Goal: Task Accomplishment & Management: Use online tool/utility

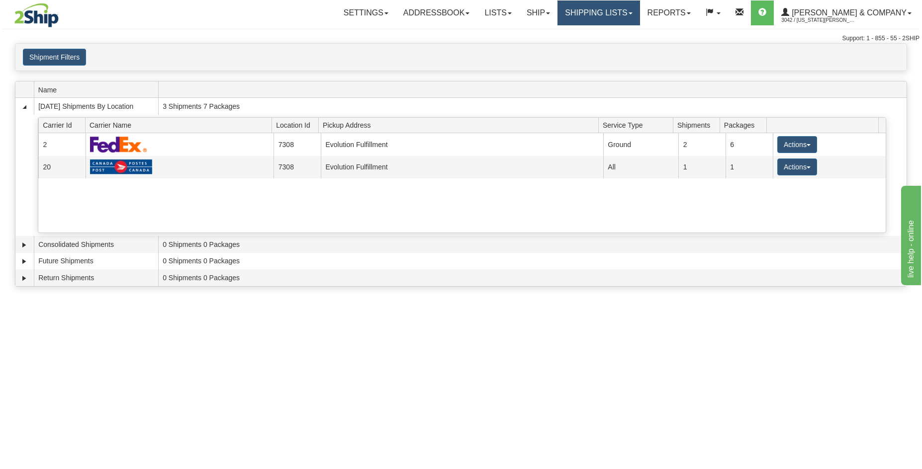
click at [640, 11] on link "Shipping lists" at bounding box center [599, 12] width 82 height 25
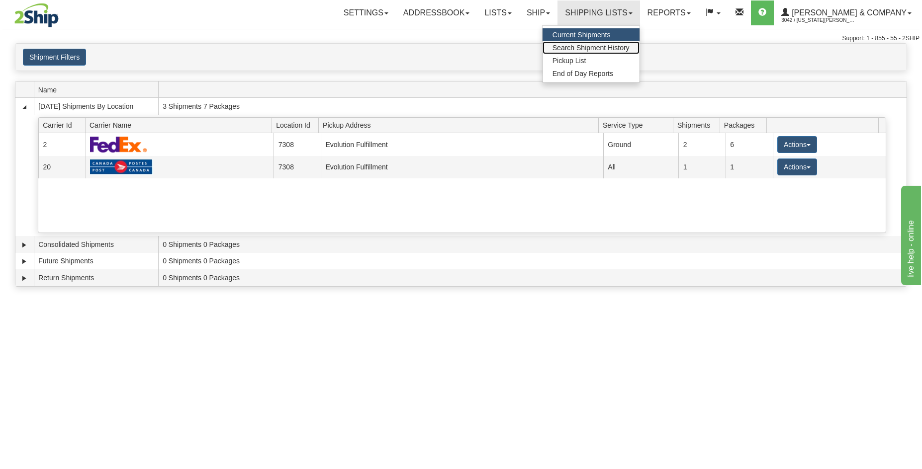
click at [630, 48] on span "Search Shipment History" at bounding box center [591, 48] width 77 height 8
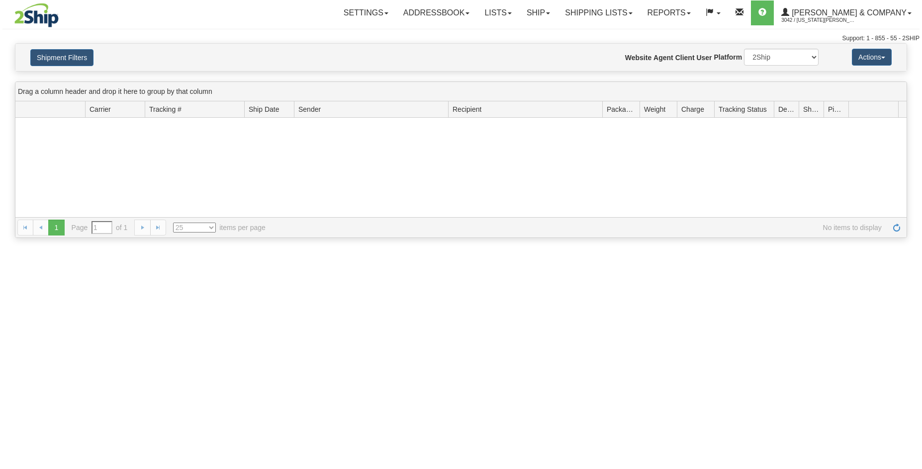
type input "From 09/02/2025 To 09/03/2025"
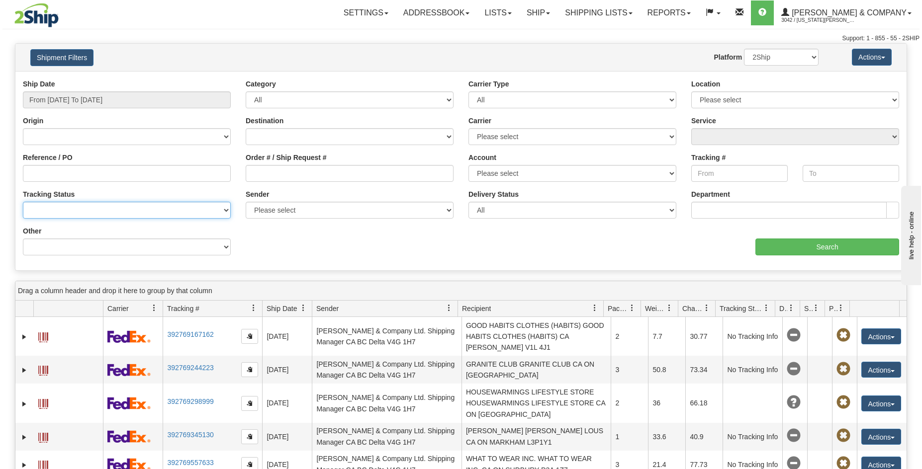
click at [159, 209] on select "No Tracking Info Delivered In Transit Out For Delivery Exception Partial Delive…" at bounding box center [127, 210] width 208 height 17
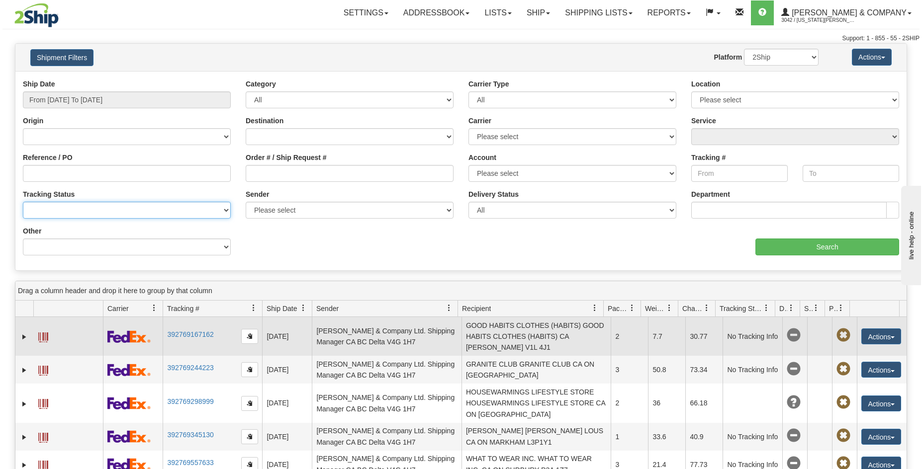
scroll to position [2, 0]
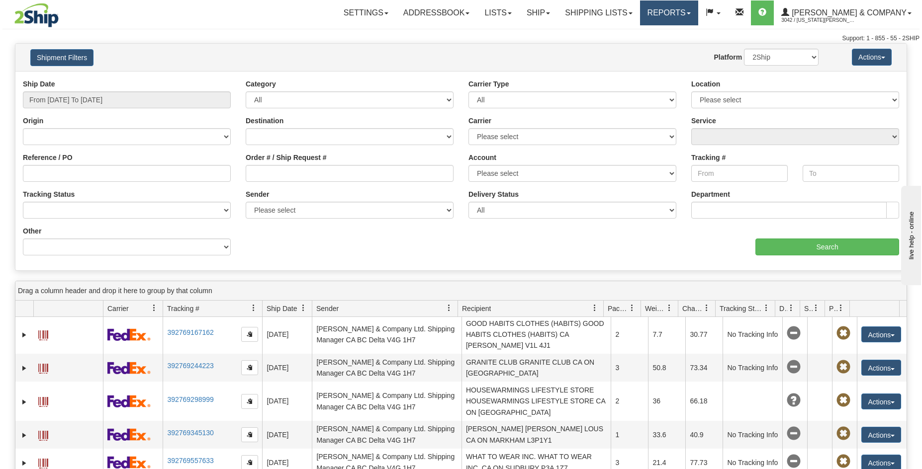
click at [697, 9] on link "Reports" at bounding box center [669, 12] width 58 height 25
click at [689, 39] on link "Standard" at bounding box center [652, 34] width 91 height 13
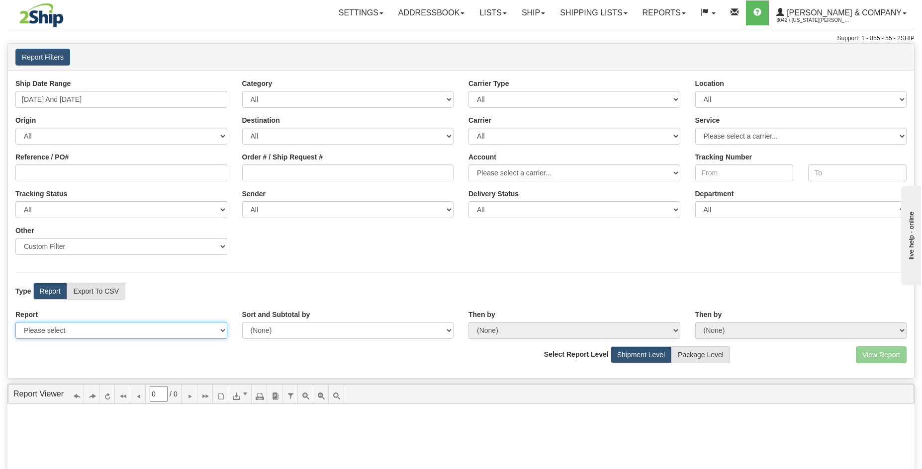
click at [92, 335] on select "Please select 1 Line Shipment Report Address Detail Basic Shipment Overview Can…" at bounding box center [121, 330] width 212 height 17
select select "Users\Tracking Detail.trdx"
click at [15, 322] on select "Please select 1 Line Shipment Report Address Detail Basic Shipment Overview Can…" at bounding box center [121, 330] width 212 height 17
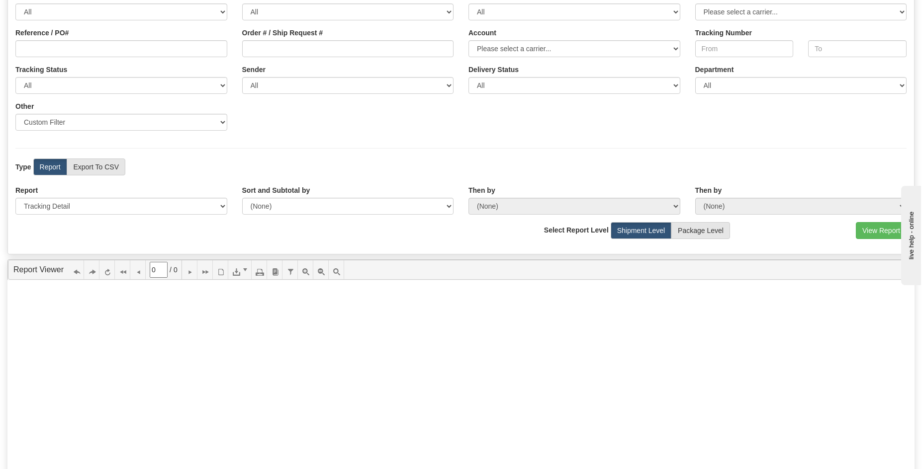
scroll to position [124, 0]
click at [885, 242] on div "View Report Comma Separated Values (CSV) Select Report Level Shipment Level Pac…" at bounding box center [461, 235] width 906 height 24
click at [883, 236] on button "View Report" at bounding box center [881, 231] width 51 height 17
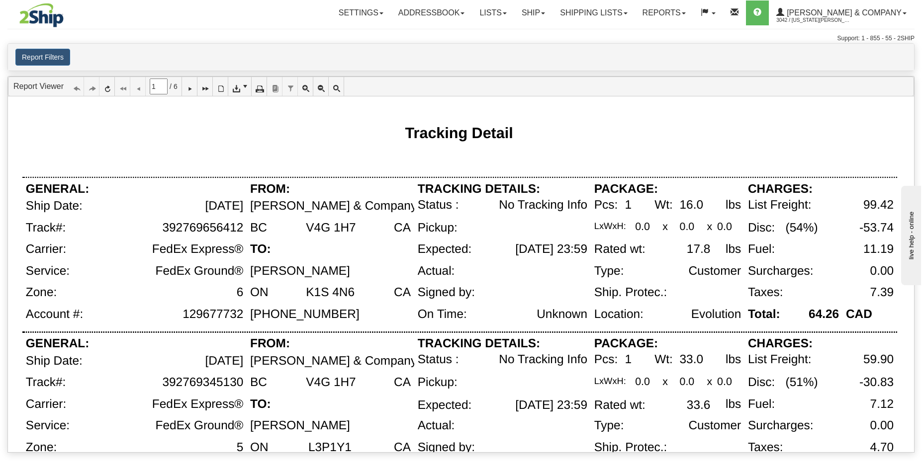
scroll to position [9, 0]
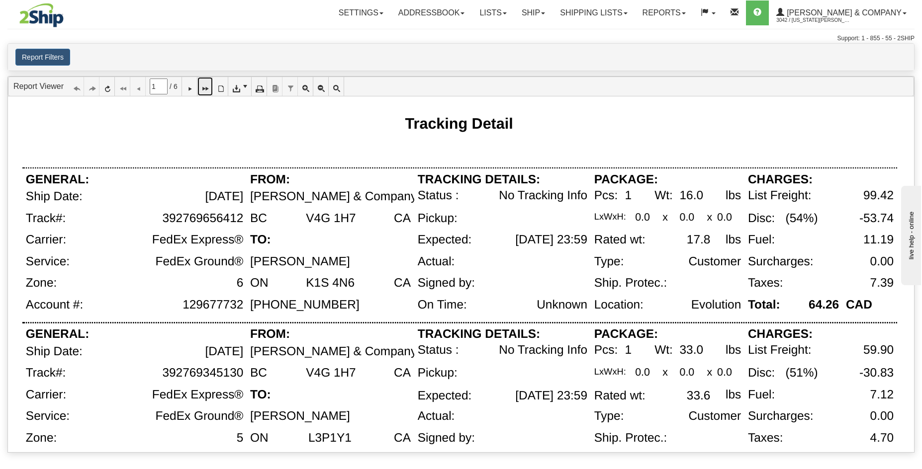
click at [208, 89] on icon at bounding box center [204, 86] width 7 height 7
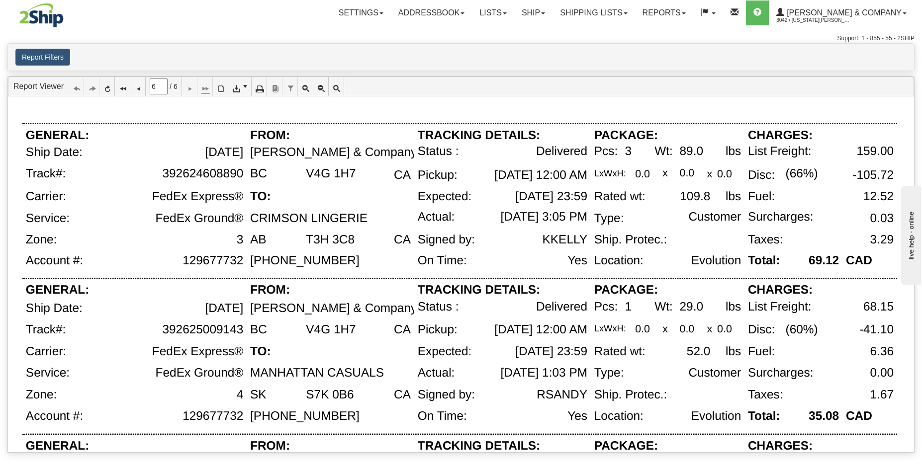
scroll to position [0, 0]
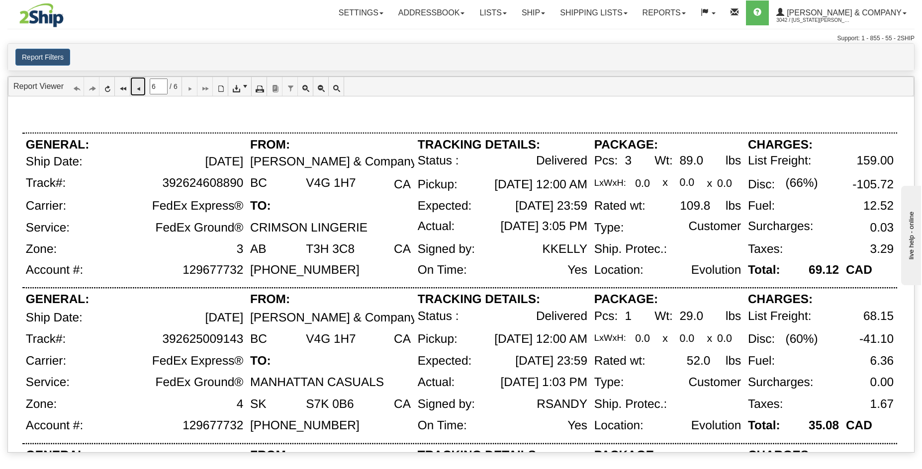
click at [138, 88] on icon at bounding box center [137, 86] width 7 height 7
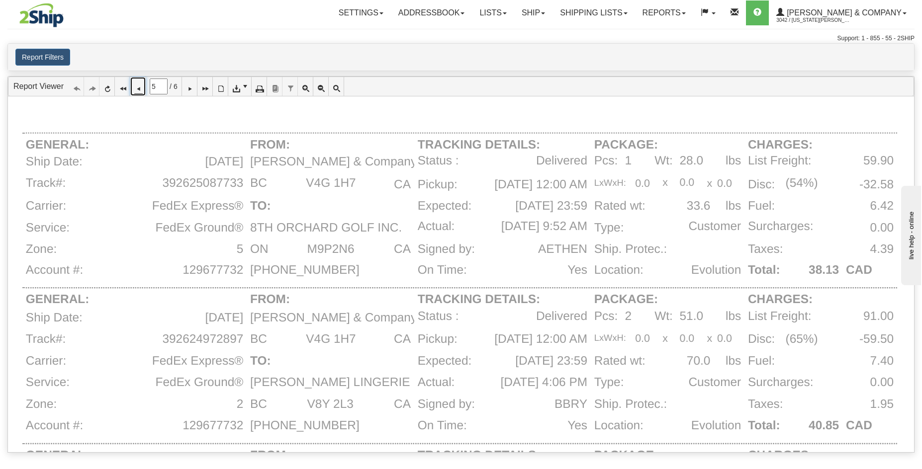
type input "4"
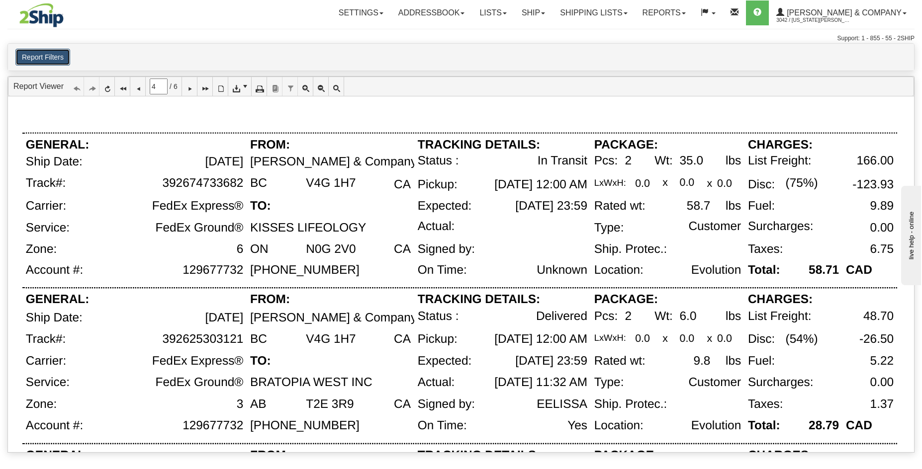
click at [51, 56] on button "Report Filters" at bounding box center [42, 57] width 55 height 17
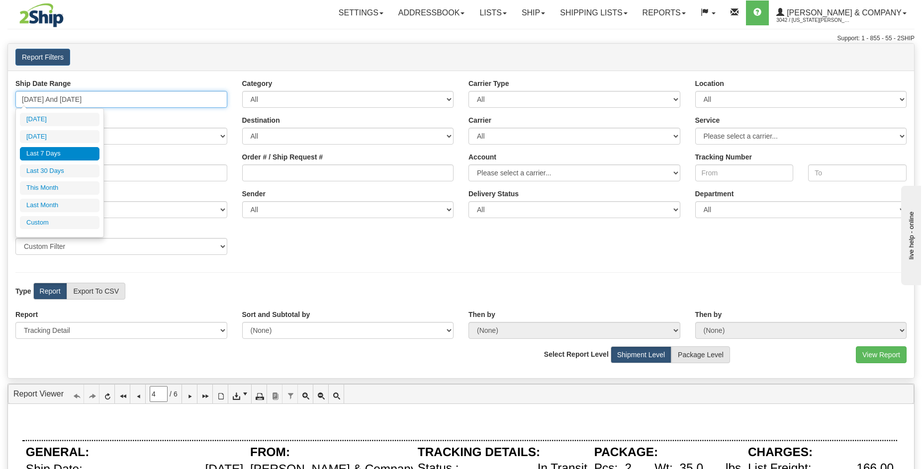
click at [175, 100] on input "[DATE] And [DATE]" at bounding box center [121, 99] width 212 height 17
click at [76, 168] on li "Last 30 Days" at bounding box center [60, 171] width 80 height 13
type input "[DATE] And [DATE]"
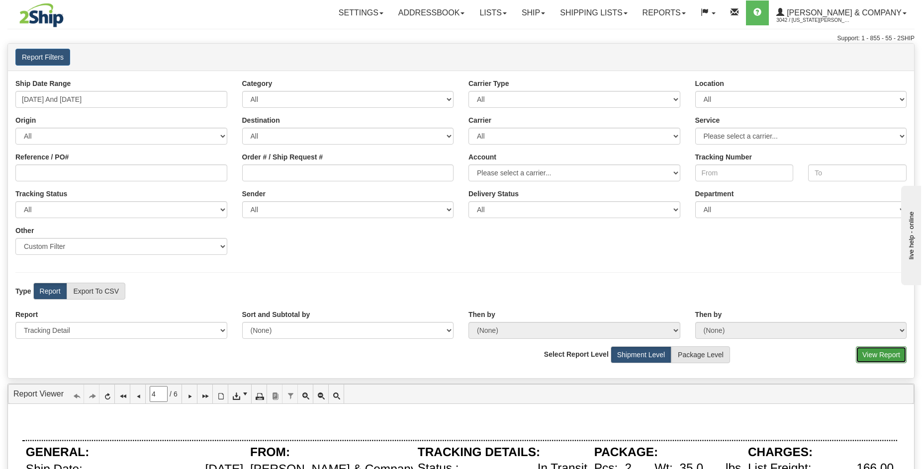
click at [878, 357] on button "View Report" at bounding box center [881, 355] width 51 height 17
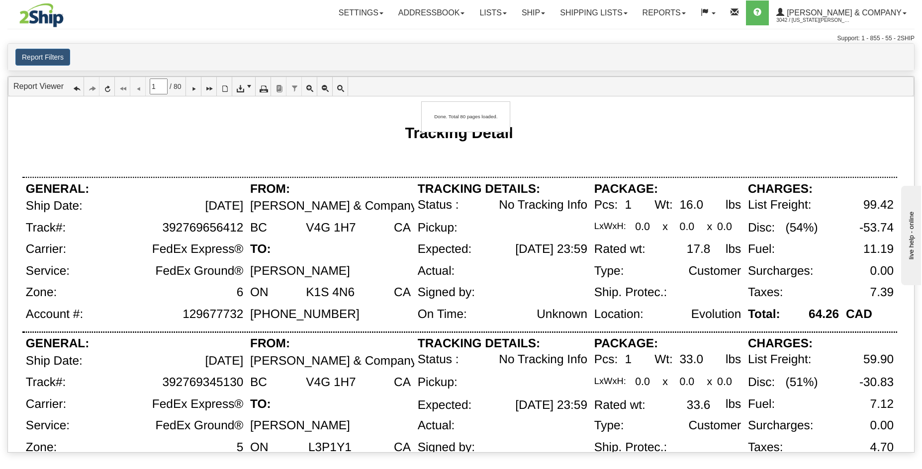
drag, startPoint x: 163, startPoint y: 89, endPoint x: 123, endPoint y: 89, distance: 39.3
click at [123, 89] on ul "Report Viewer 1 / 80 Acrobat (PDF) file CSV (comma delimited) Excel 97-2003 Ric…" at bounding box center [461, 87] width 906 height 20
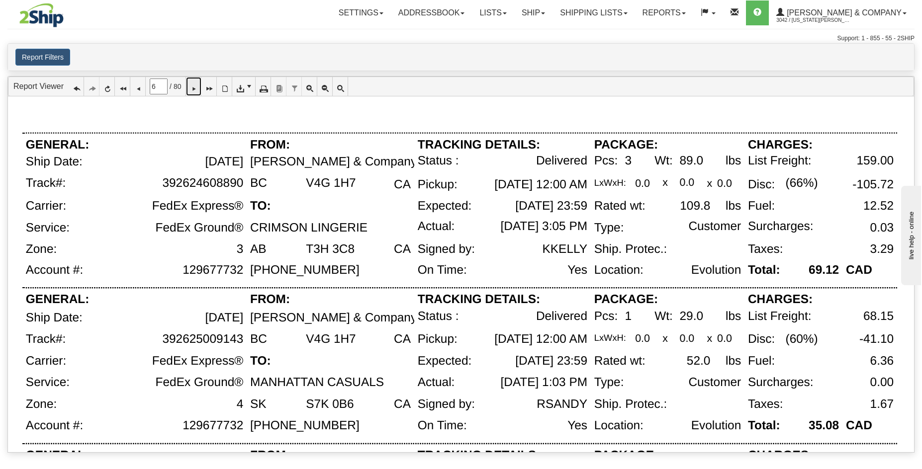
click at [197, 87] on icon at bounding box center [193, 86] width 7 height 7
click at [197, 84] on icon at bounding box center [193, 86] width 7 height 7
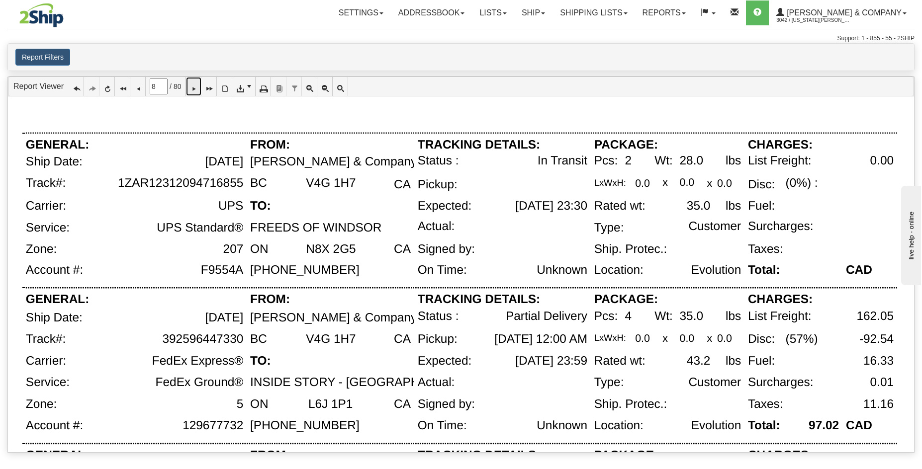
click at [194, 88] on link at bounding box center [193, 86] width 15 height 19
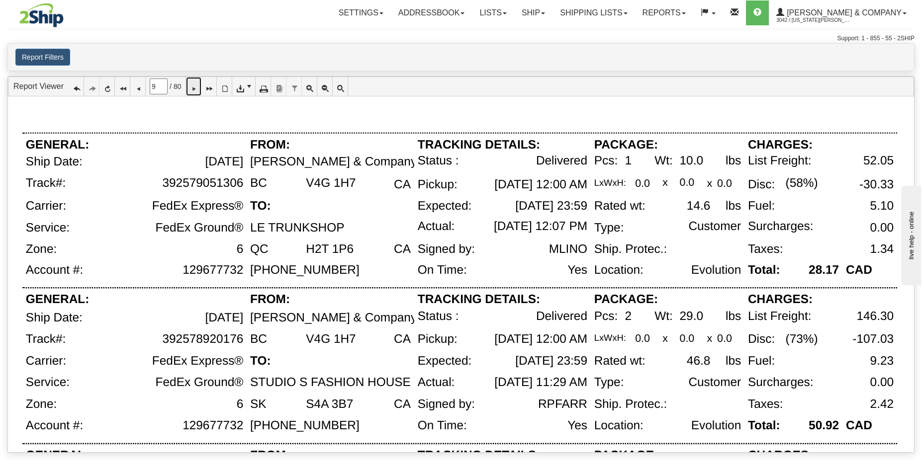
click at [197, 88] on icon at bounding box center [193, 86] width 7 height 7
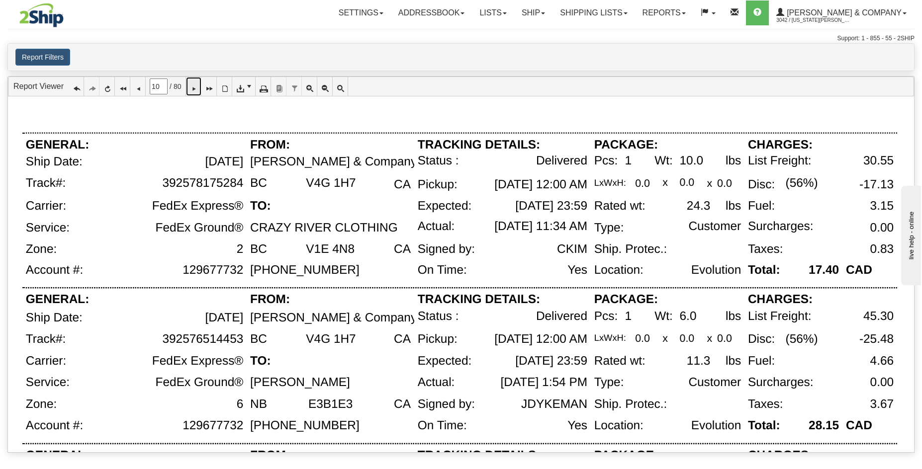
click at [195, 87] on icon at bounding box center [193, 86] width 7 height 7
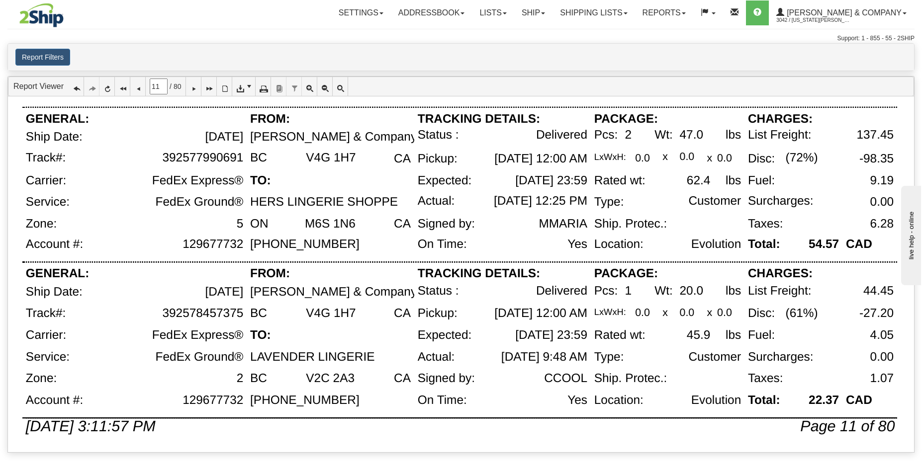
scroll to position [648, 0]
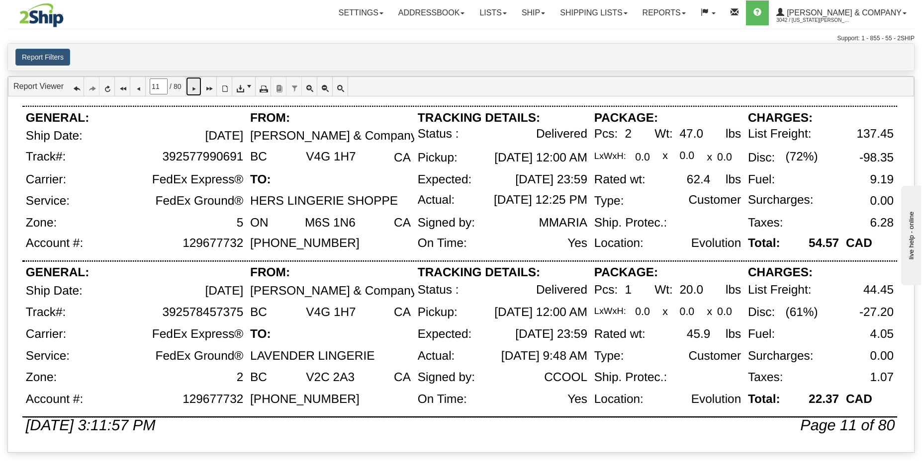
click at [197, 85] on icon at bounding box center [193, 86] width 7 height 7
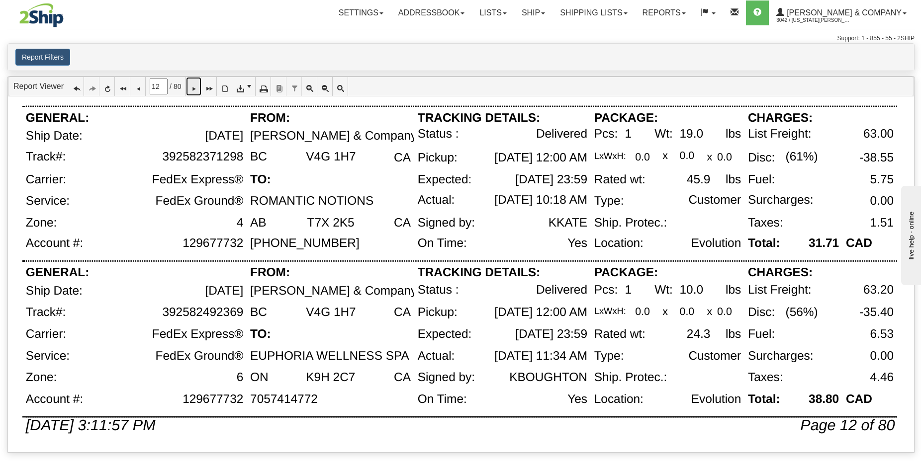
click at [201, 88] on link at bounding box center [193, 86] width 15 height 19
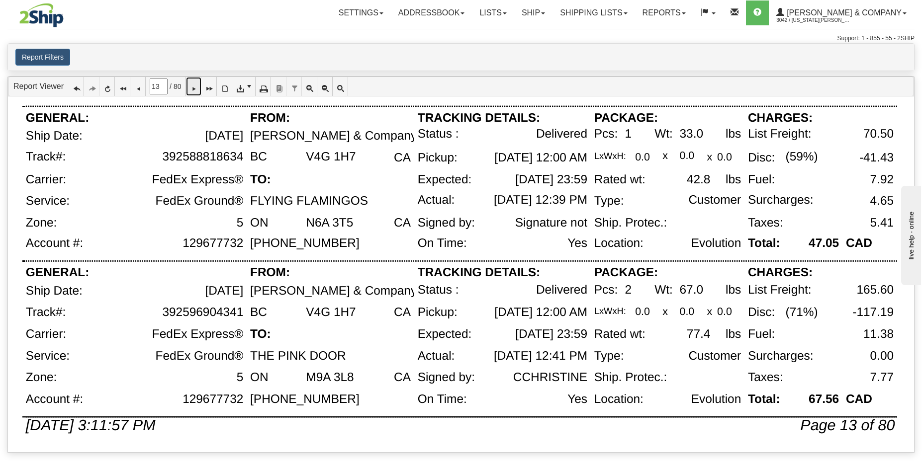
click at [197, 90] on icon at bounding box center [193, 86] width 7 height 7
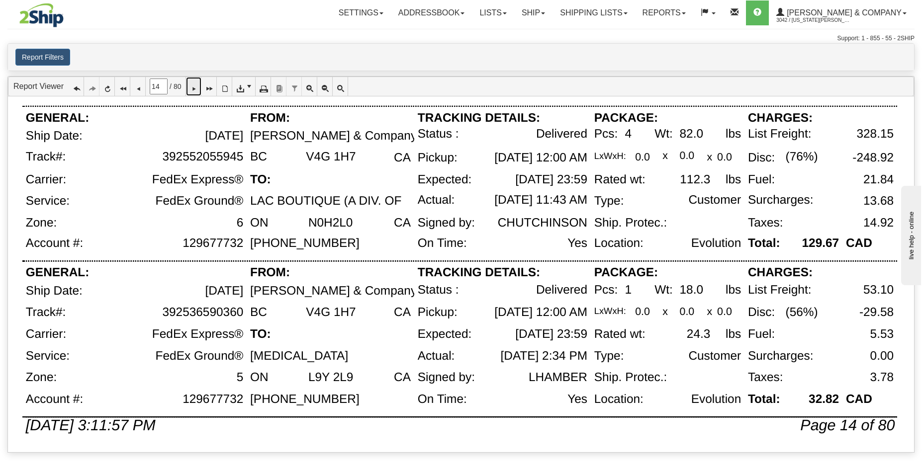
click at [197, 87] on icon at bounding box center [193, 86] width 7 height 7
click at [197, 90] on icon at bounding box center [193, 86] width 7 height 7
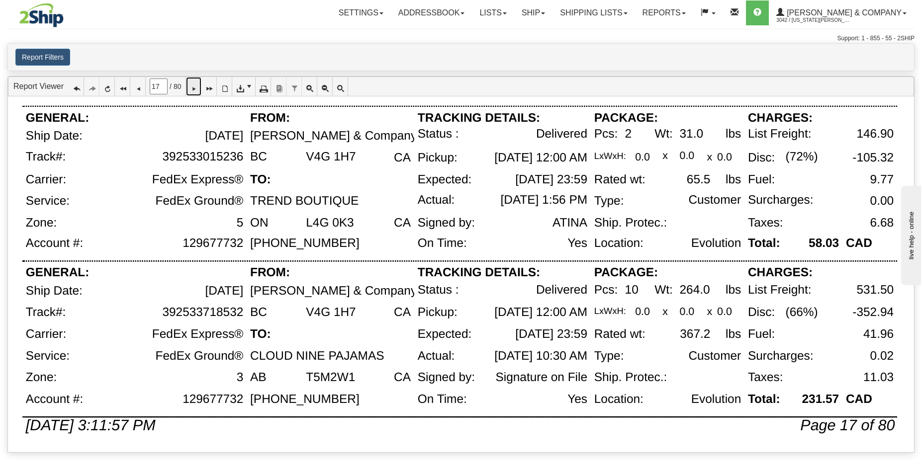
click at [197, 90] on icon at bounding box center [193, 86] width 7 height 7
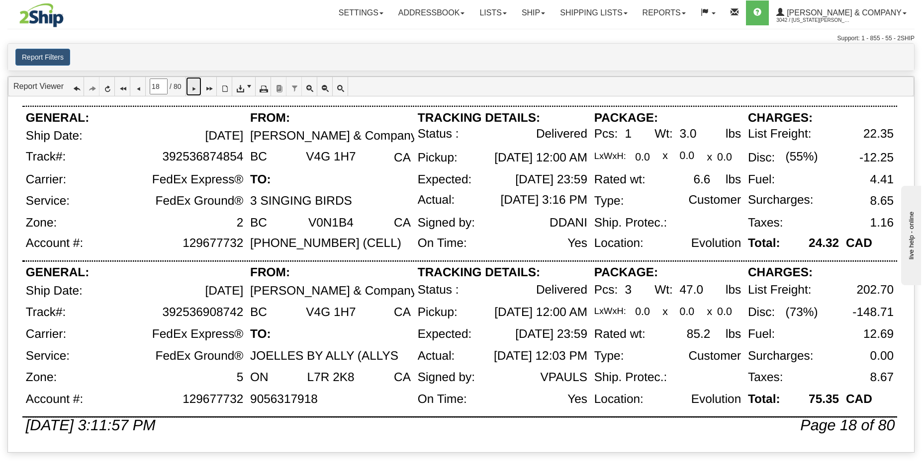
click at [197, 90] on icon at bounding box center [193, 86] width 7 height 7
type input "19"
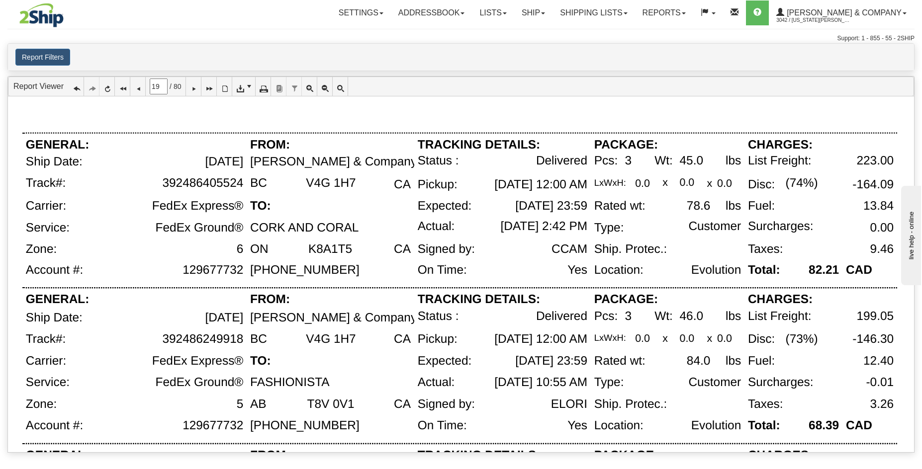
scroll to position [220, 0]
